Goal: Task Accomplishment & Management: Manage account settings

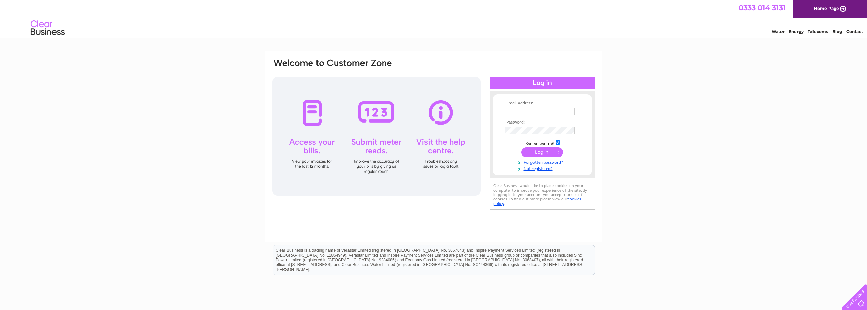
type input "[EMAIL_ADDRESS][DOMAIN_NAME]"
click at [534, 151] on input "submit" at bounding box center [542, 152] width 42 height 10
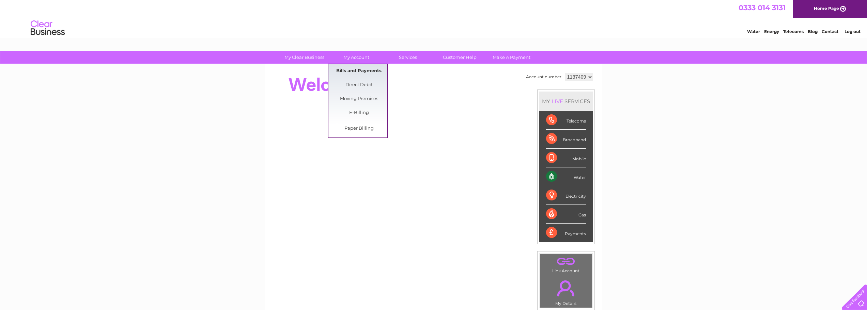
click at [352, 67] on link "Bills and Payments" at bounding box center [359, 71] width 56 height 14
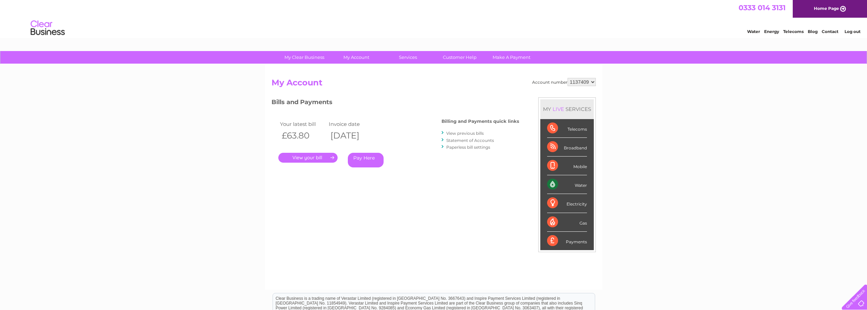
click at [309, 157] on link "." at bounding box center [307, 158] width 59 height 10
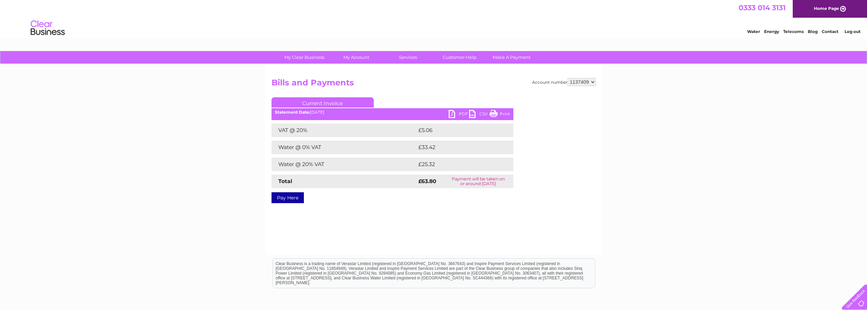
click at [452, 113] on link "PDF" at bounding box center [459, 115] width 20 height 10
